Goal: Navigation & Orientation: Find specific page/section

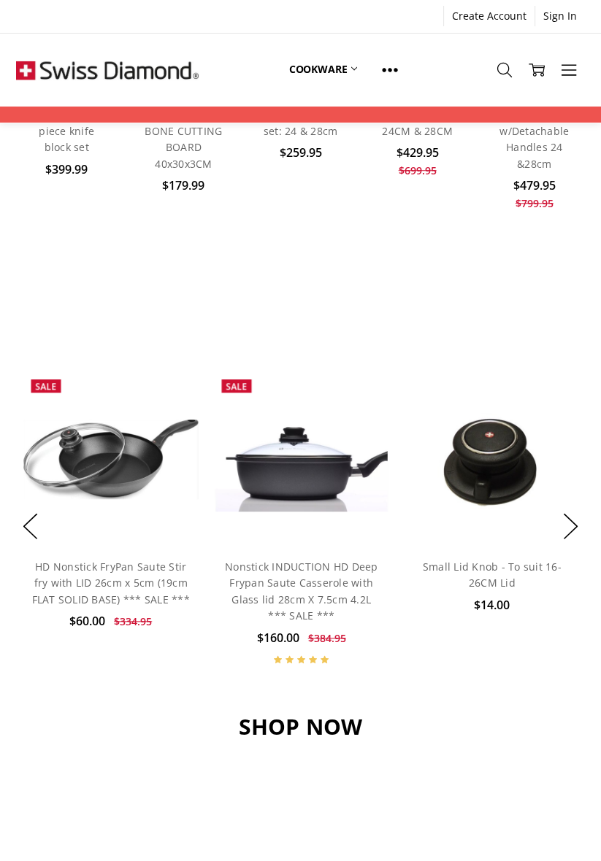
scroll to position [777, 0]
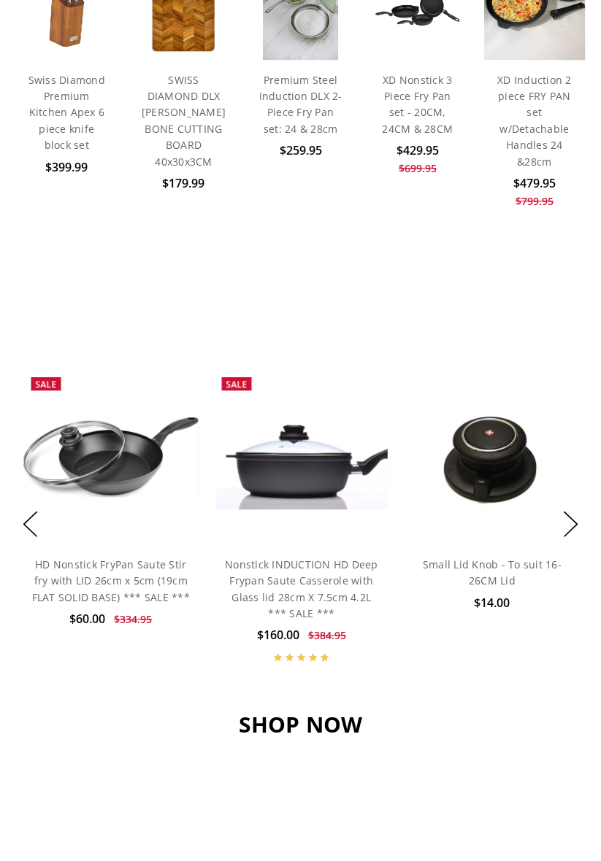
click at [491, 842] on body ".st0{display:none;} .st1{display:inline;} Created with Sketch. Created with Ske…" at bounding box center [300, 410] width 601 height 2375
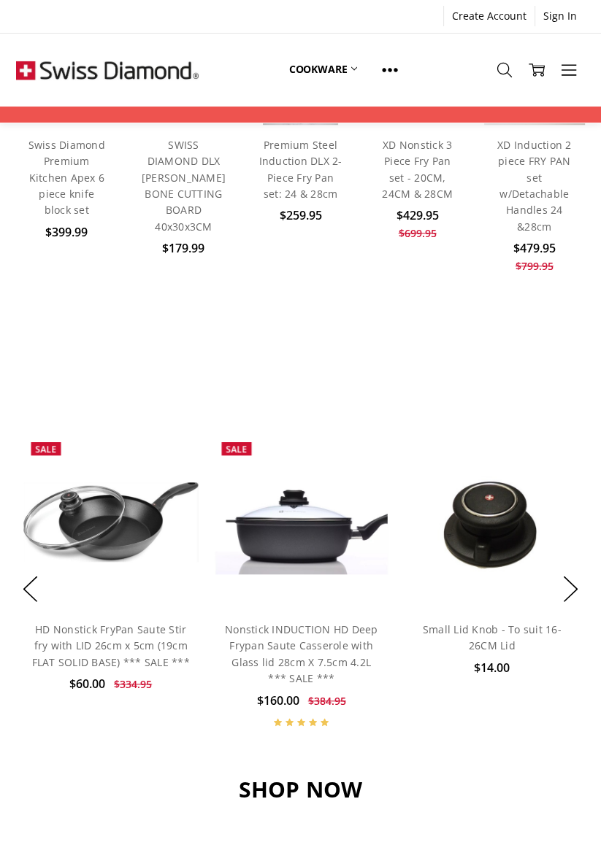
scroll to position [707, 0]
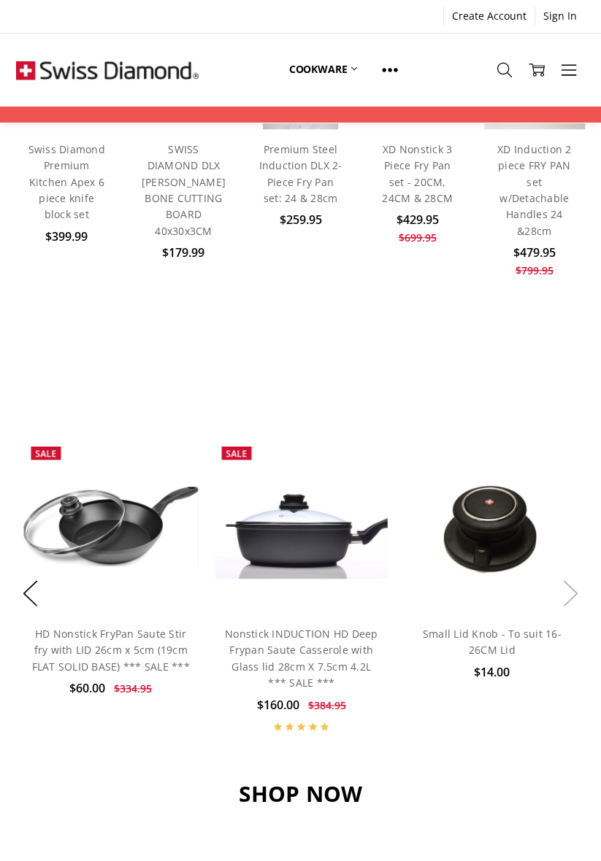
click at [571, 599] on button "Next" at bounding box center [570, 594] width 29 height 45
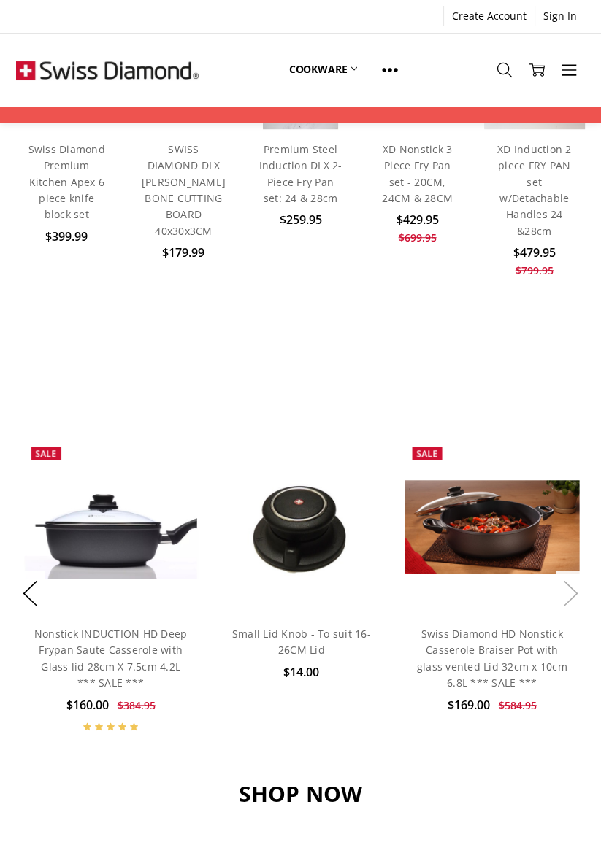
click at [567, 597] on button "Next" at bounding box center [570, 594] width 29 height 45
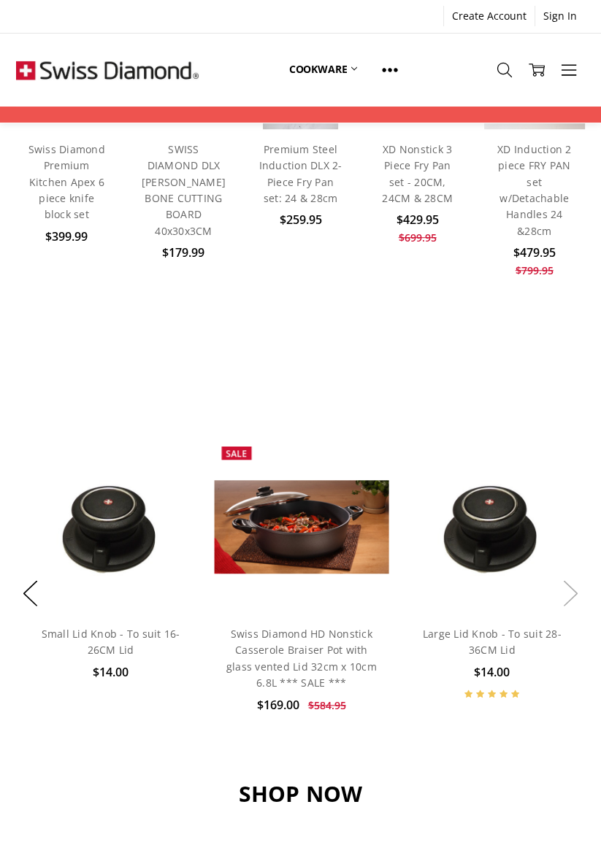
click at [571, 591] on button "Next" at bounding box center [570, 594] width 29 height 45
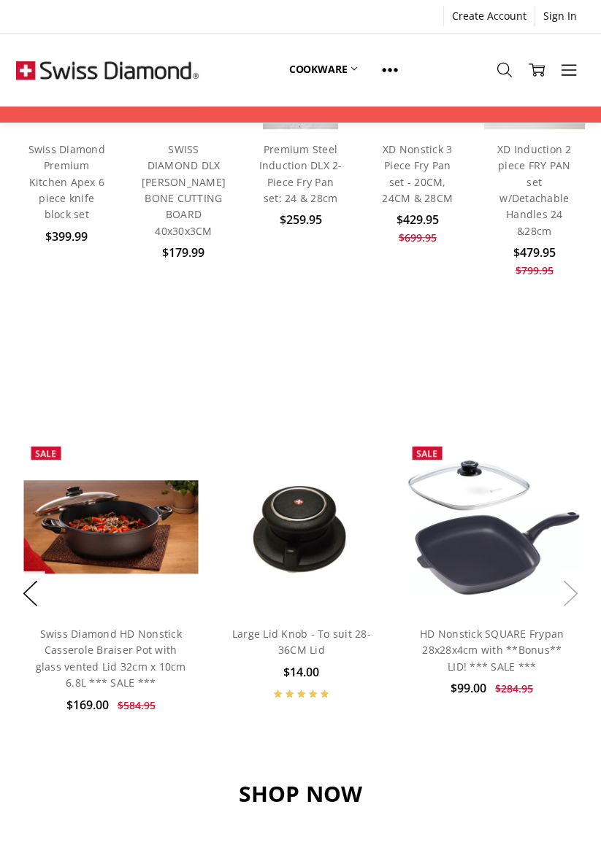
click at [574, 597] on button "Next" at bounding box center [570, 594] width 29 height 45
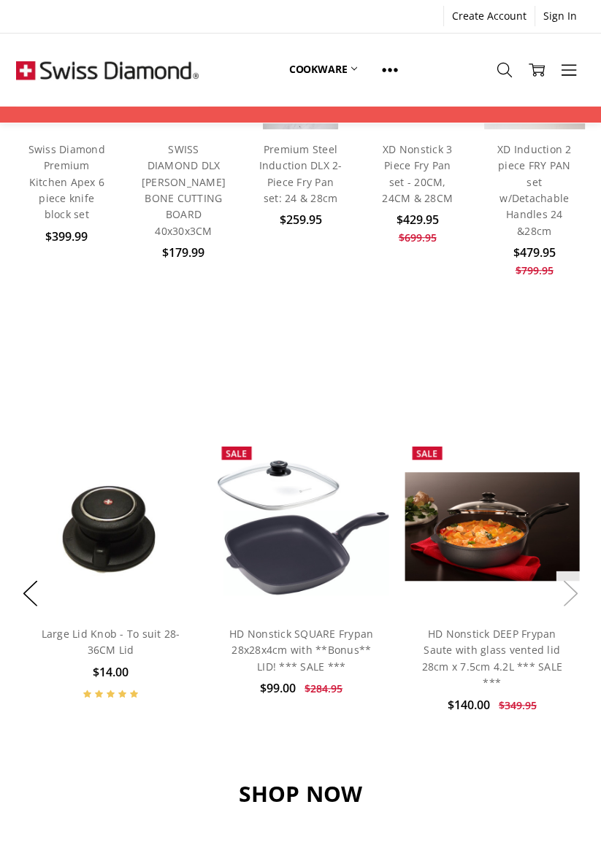
click at [562, 601] on button "Next" at bounding box center [570, 594] width 29 height 45
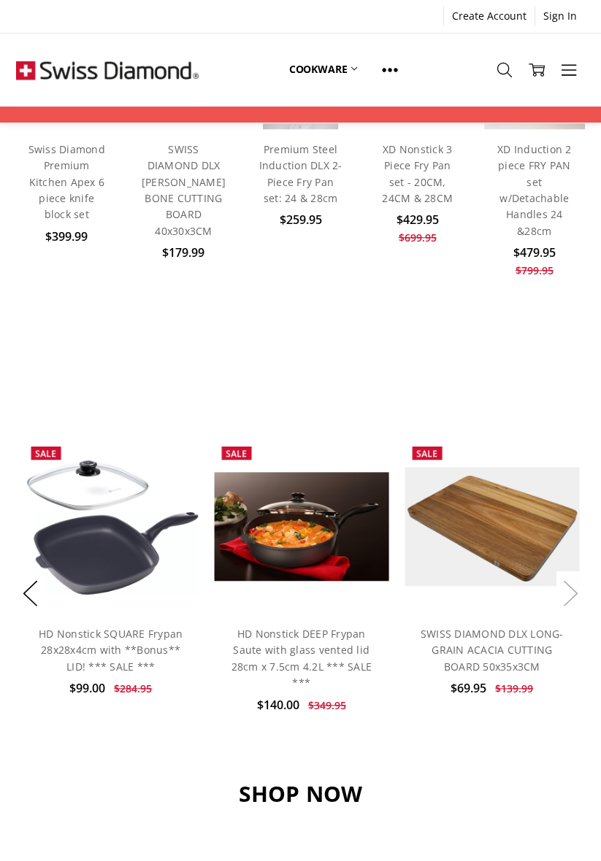
click at [567, 602] on button "Next" at bounding box center [570, 594] width 29 height 45
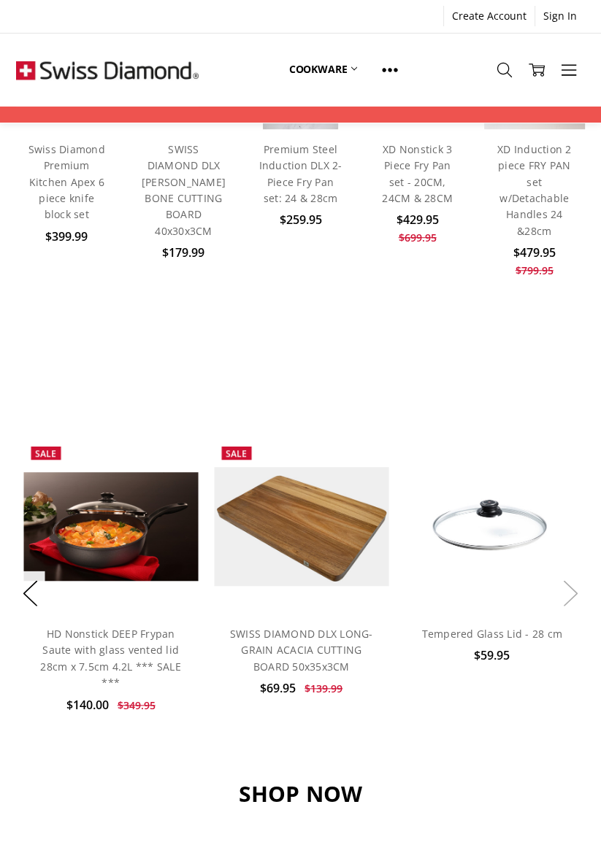
click at [571, 600] on button "Next" at bounding box center [570, 594] width 29 height 45
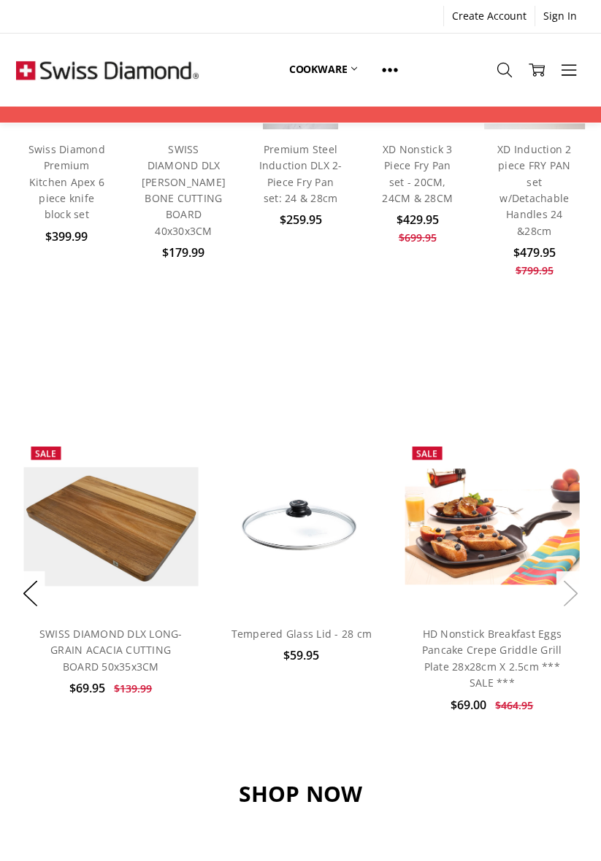
click at [566, 593] on button "Next" at bounding box center [570, 594] width 29 height 45
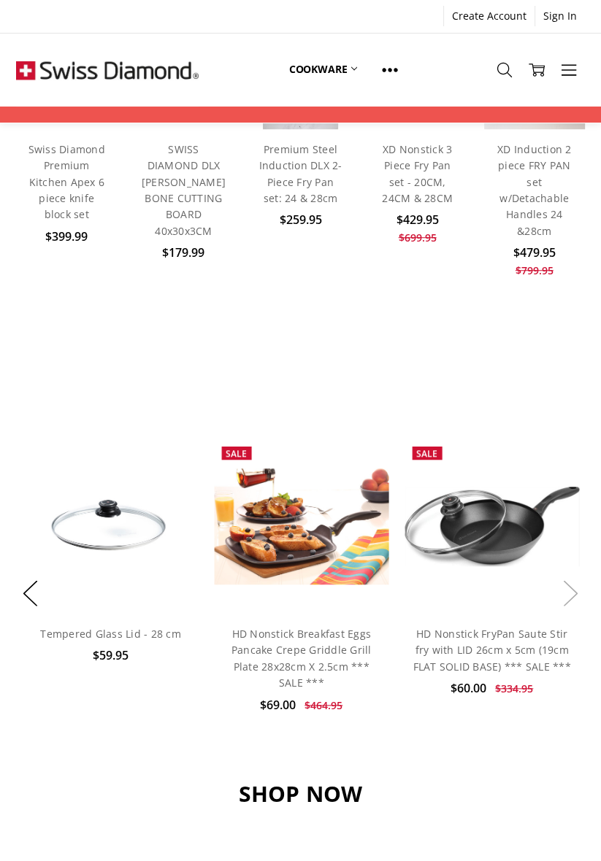
click at [576, 604] on button "Next" at bounding box center [570, 594] width 29 height 45
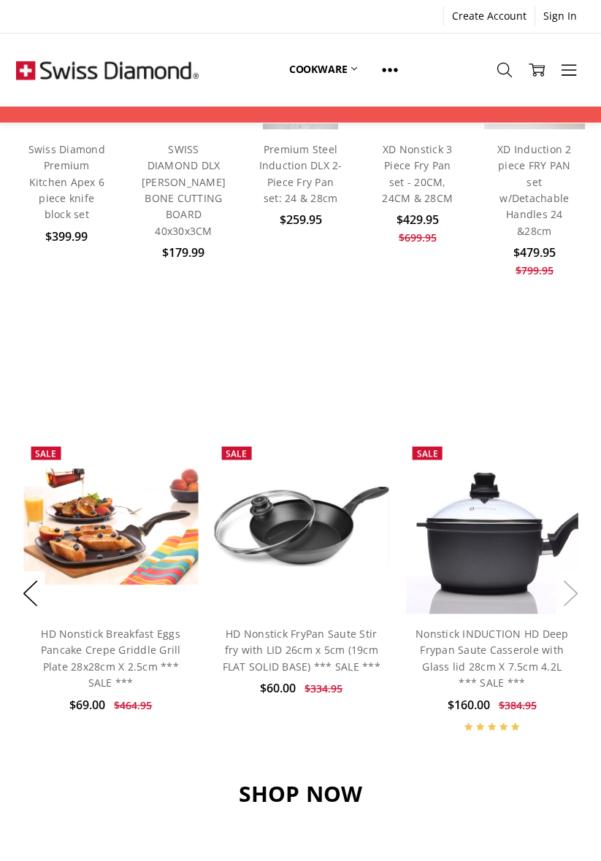
click at [573, 610] on button "Next" at bounding box center [570, 594] width 29 height 45
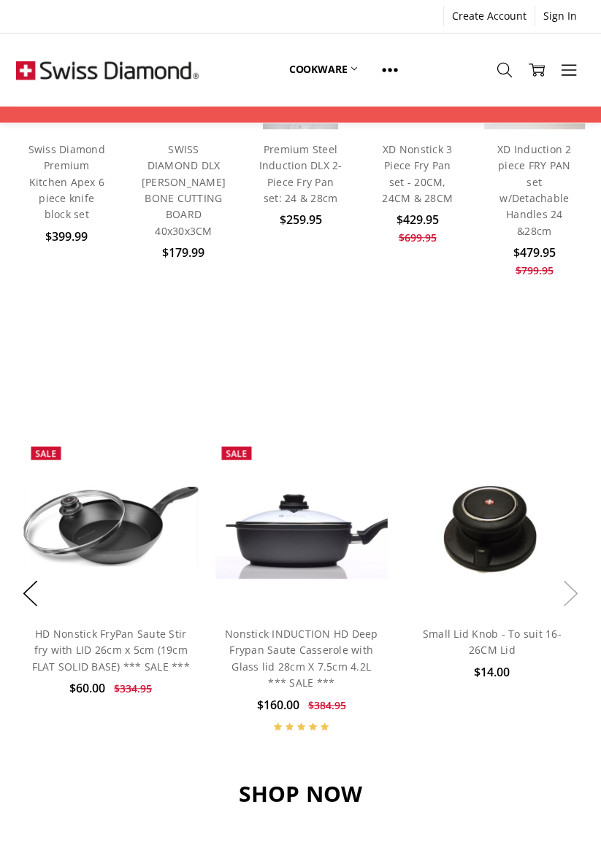
click at [569, 607] on button "Next" at bounding box center [570, 594] width 29 height 45
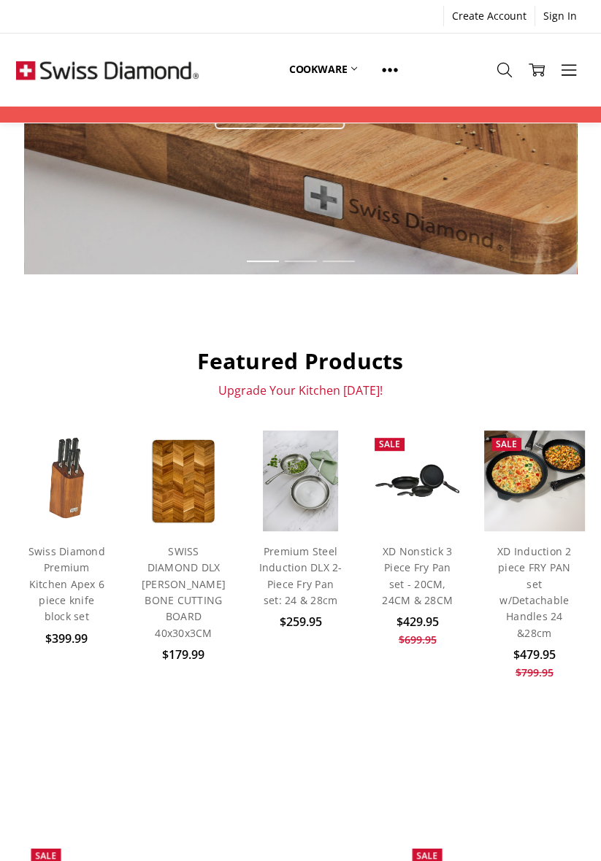
scroll to position [0, 0]
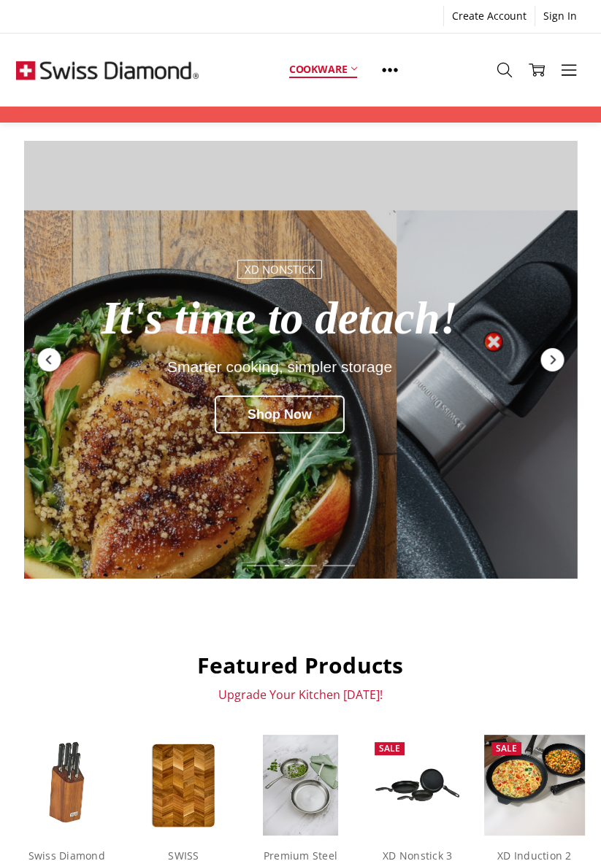
click at [353, 65] on link "Cookware" at bounding box center [323, 69] width 93 height 32
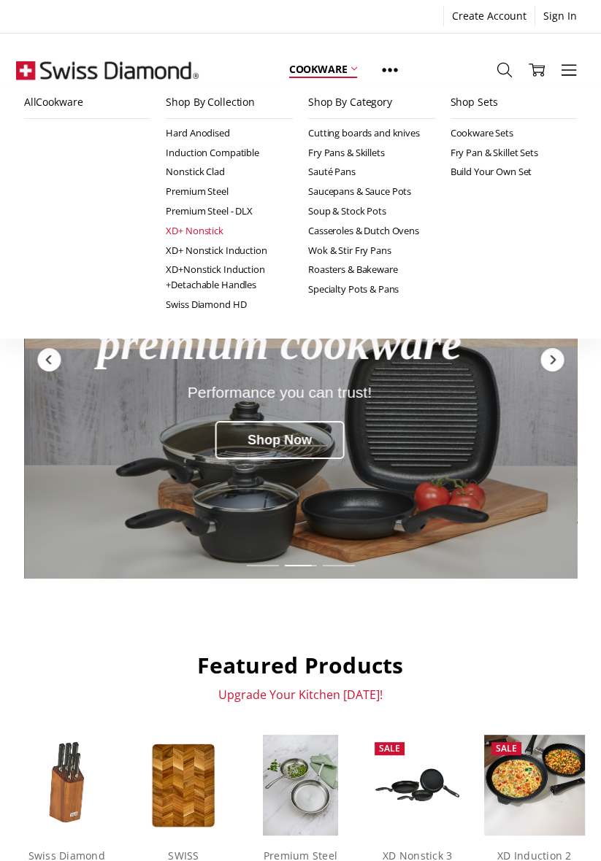
click at [209, 225] on link "XD+ Nonstick" at bounding box center [229, 231] width 127 height 20
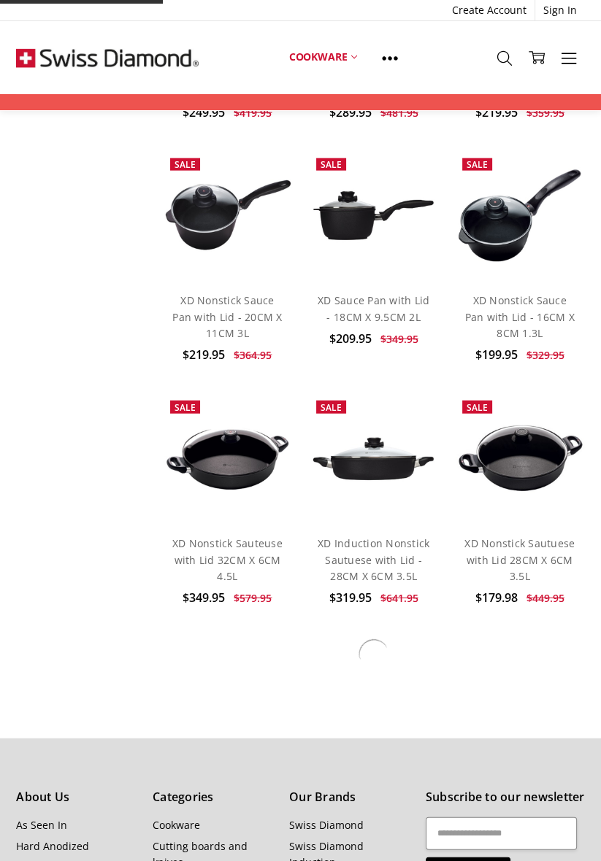
scroll to position [2656, 0]
